Goal: Information Seeking & Learning: Learn about a topic

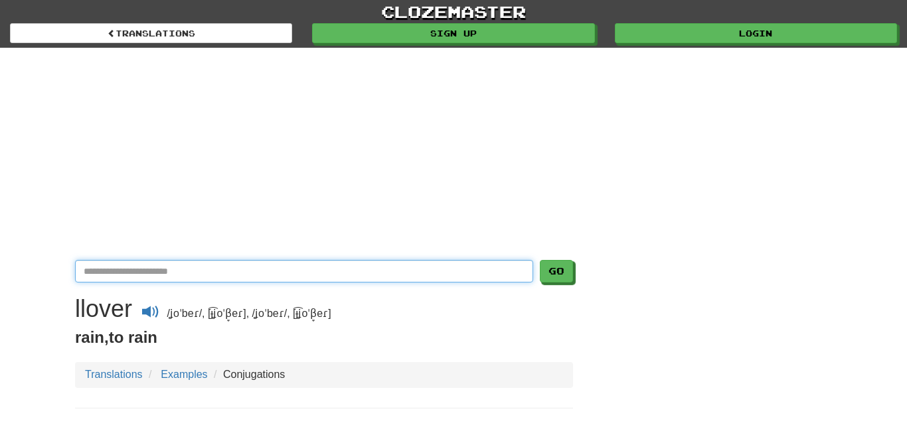
click at [272, 268] on input "Translate Spanish-English" at bounding box center [304, 271] width 458 height 23
type input "**********"
click at [540, 260] on button "Go" at bounding box center [556, 271] width 33 height 23
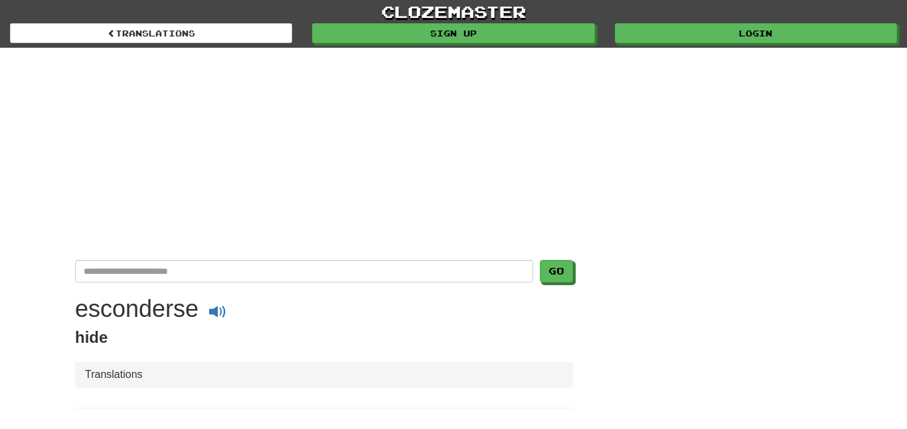
scroll to position [139, 0]
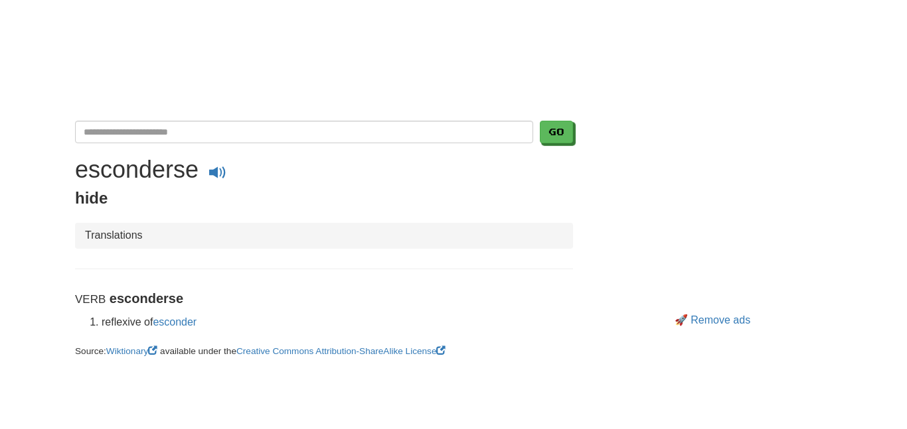
click at [171, 236] on ul "Translations" at bounding box center [324, 236] width 498 height 26
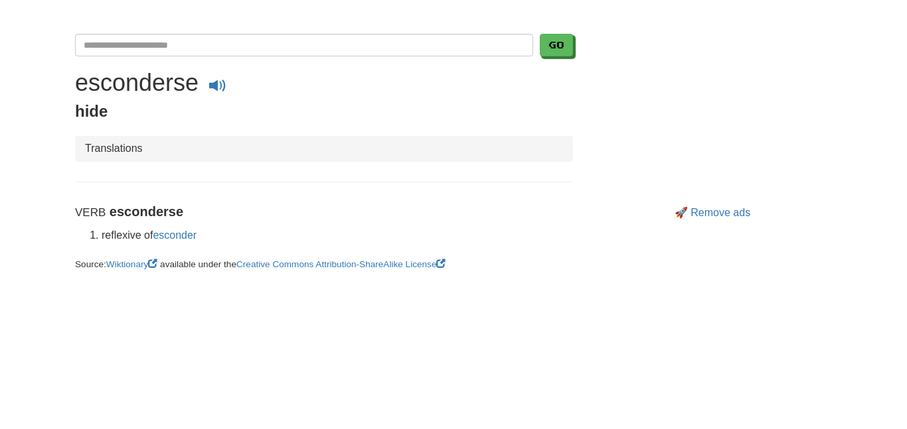
scroll to position [220, 0]
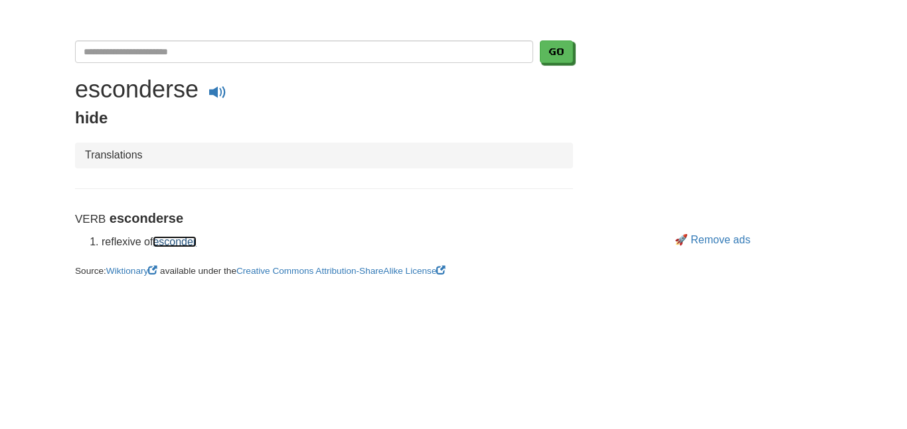
click at [181, 247] on link "esconder" at bounding box center [175, 241] width 44 height 11
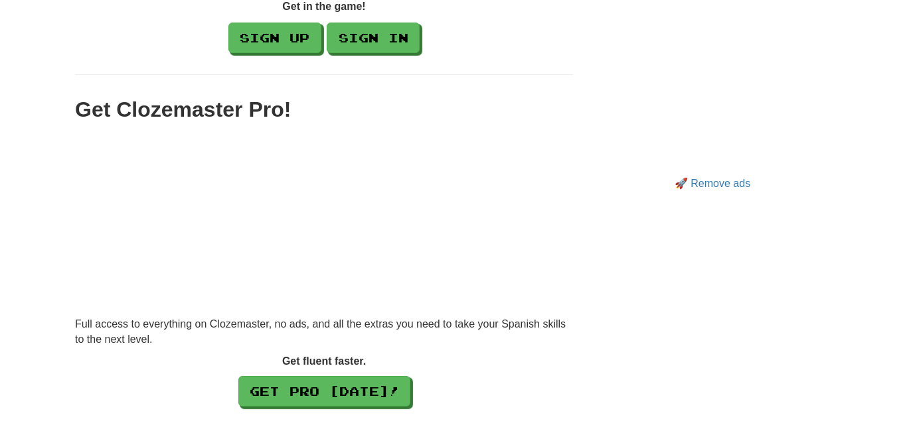
scroll to position [2390, 0]
